Goal: Navigation & Orientation: Find specific page/section

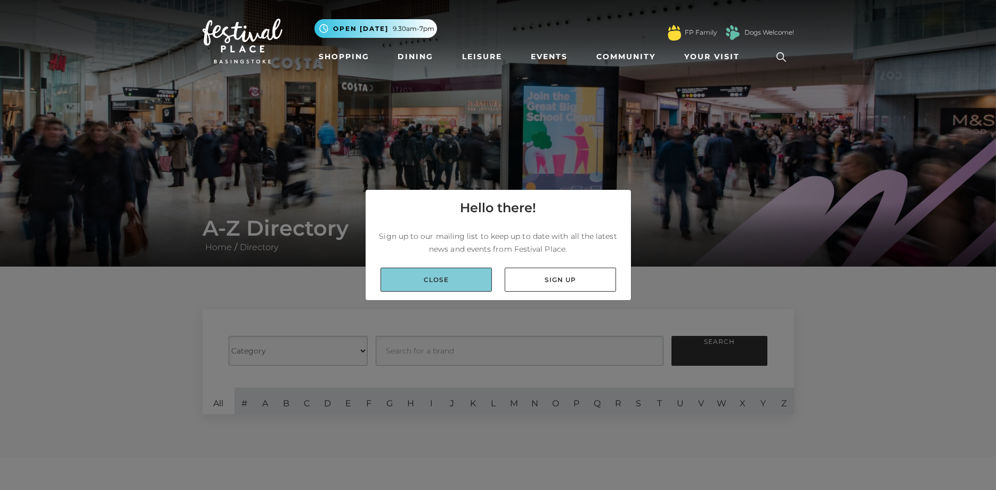
click at [439, 279] on link "Close" at bounding box center [435, 279] width 111 height 24
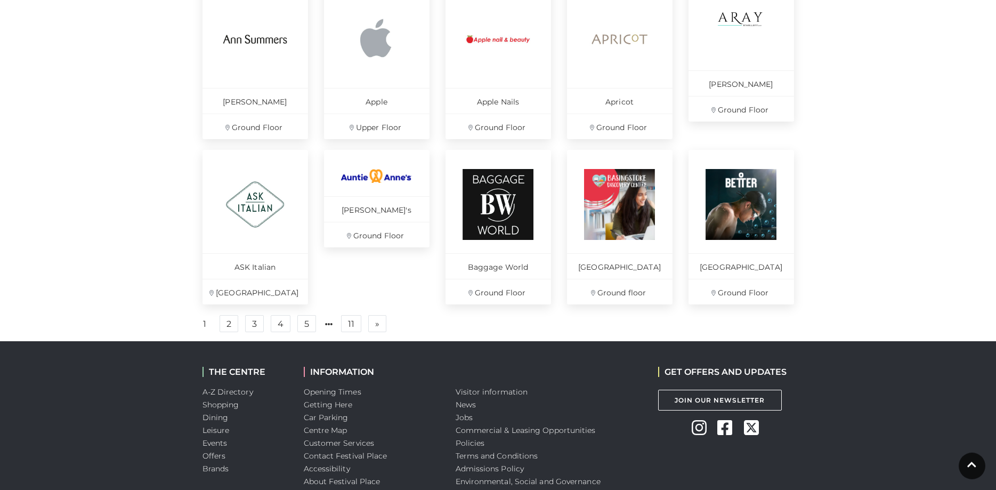
scroll to position [706, 0]
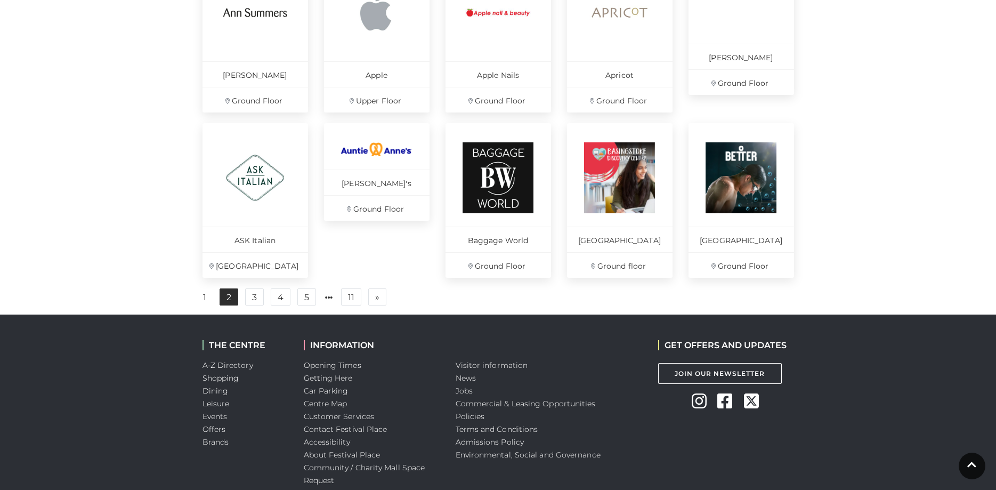
click at [232, 305] on link "2" at bounding box center [228, 296] width 19 height 17
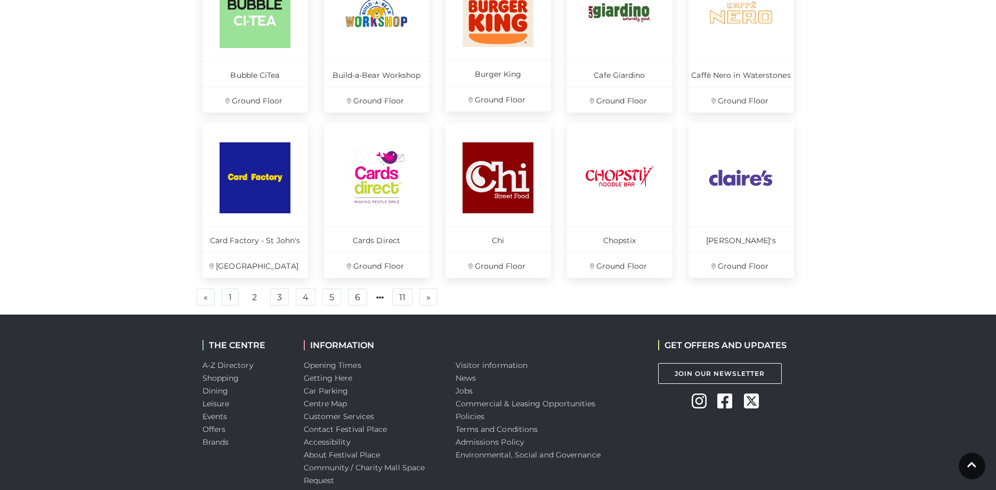
scroll to position [630, 0]
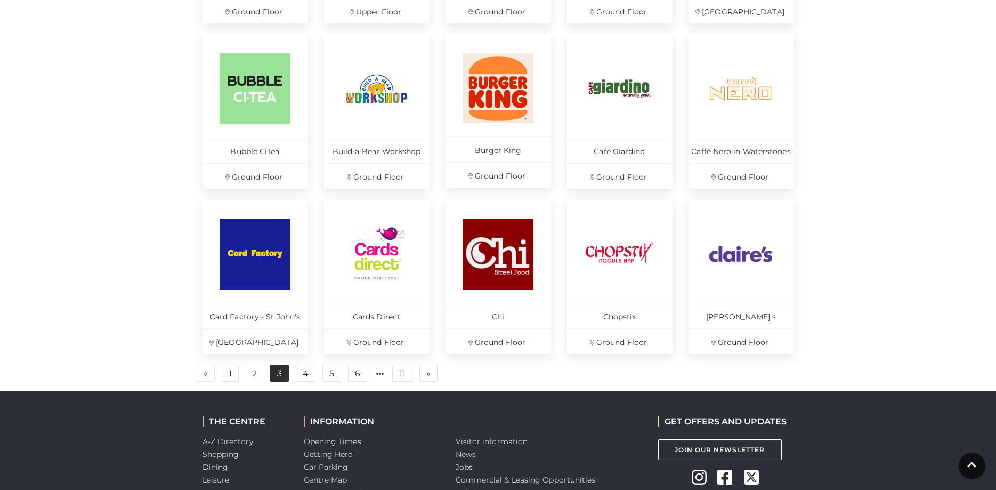
click at [279, 376] on link "3" at bounding box center [279, 372] width 19 height 17
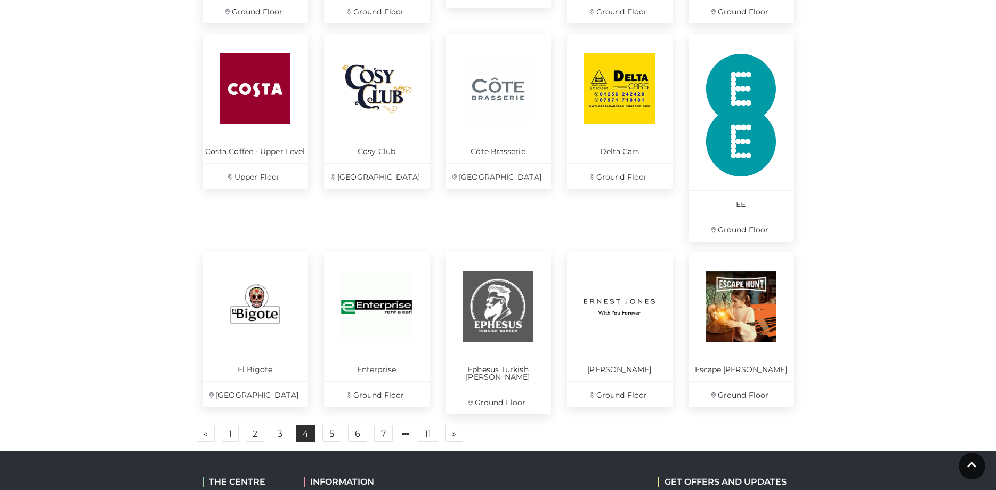
click at [299, 427] on link "4" at bounding box center [306, 433] width 20 height 17
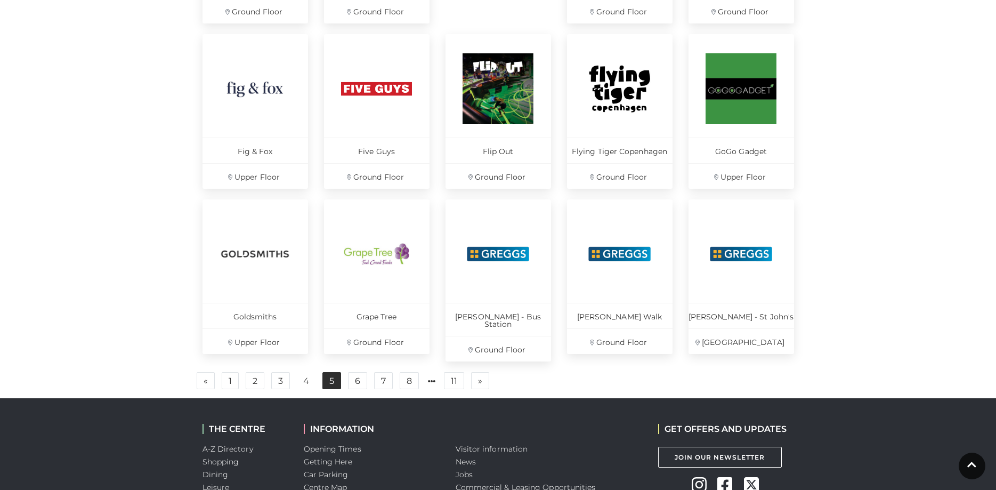
click at [336, 373] on link "5" at bounding box center [331, 380] width 19 height 17
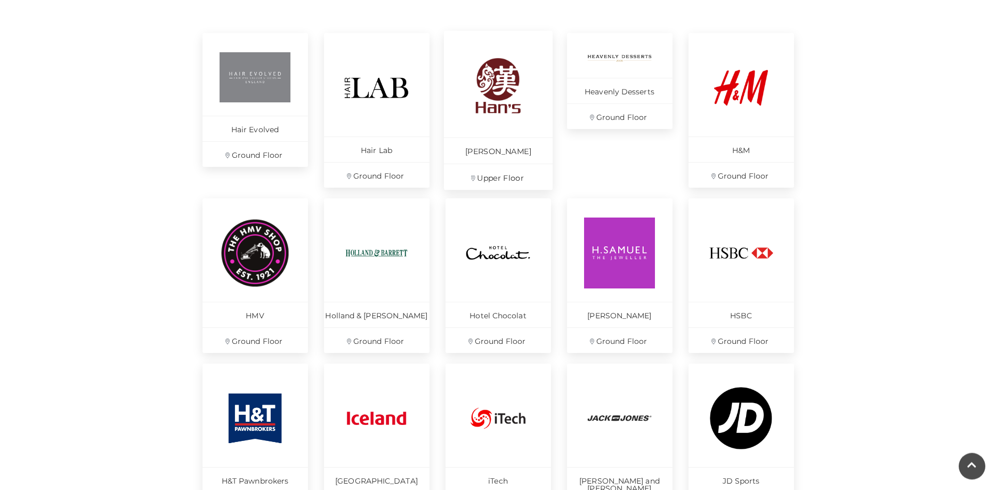
scroll to position [446, 0]
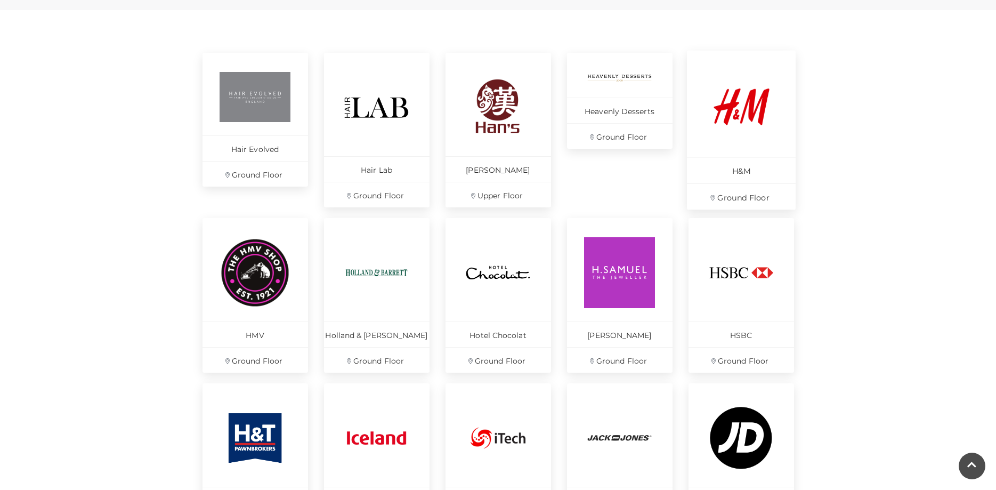
click at [744, 114] on img at bounding box center [740, 106] width 73 height 73
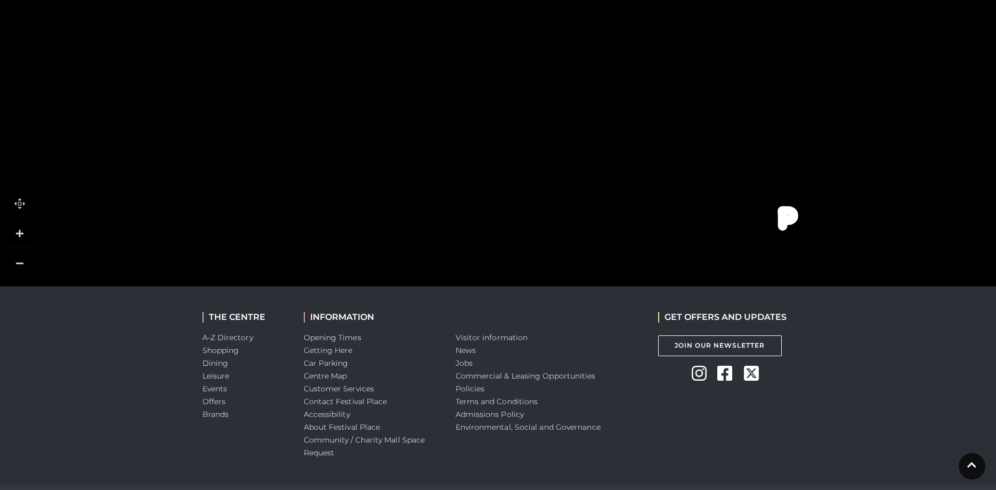
scroll to position [869, 0]
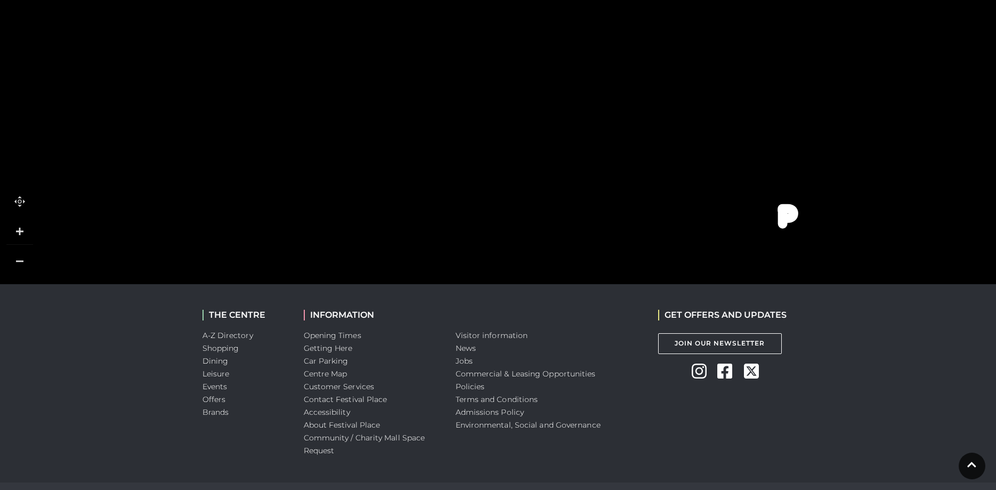
click at [520, 206] on icon at bounding box center [518, 209] width 10 height 6
